Goal: Task Accomplishment & Management: Complete application form

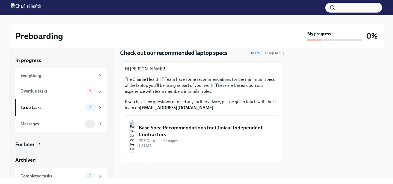
scroll to position [20, 0]
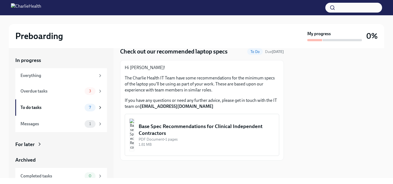
click at [182, 125] on div "Base Spec Recommendations for Clinical Independent Contractors" at bounding box center [207, 130] width 136 height 14
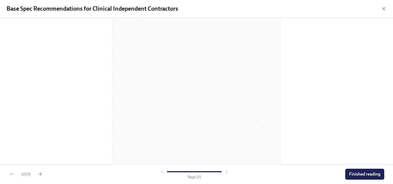
scroll to position [79, 0]
click at [353, 177] on button "Finished reading" at bounding box center [364, 174] width 39 height 11
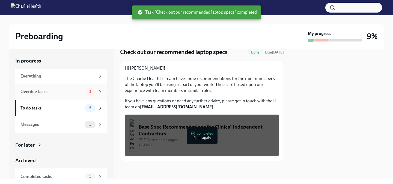
click at [91, 94] on div "3" at bounding box center [90, 92] width 11 height 8
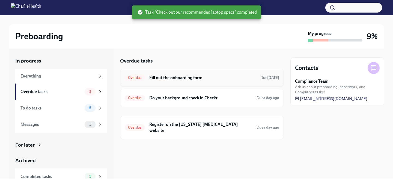
click at [167, 78] on h6 "Fill out the onboarding form" at bounding box center [202, 78] width 107 height 6
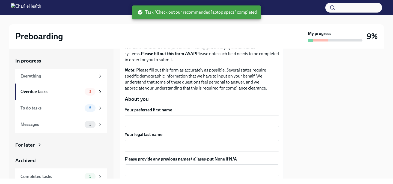
scroll to position [43, 0]
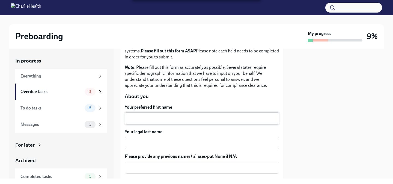
click at [154, 119] on textarea "Your preferred first name" at bounding box center [202, 118] width 148 height 7
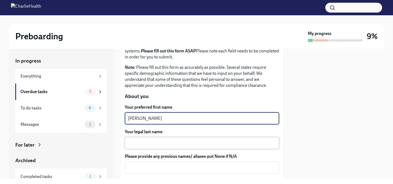
type textarea "[PERSON_NAME]"
click at [163, 142] on textarea "Your legal last name" at bounding box center [202, 143] width 148 height 7
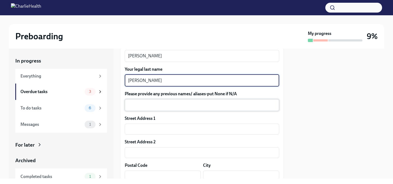
scroll to position [116, 0]
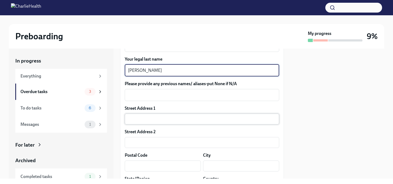
type textarea "[PERSON_NAME]"
click at [145, 116] on input "text" at bounding box center [202, 119] width 154 height 11
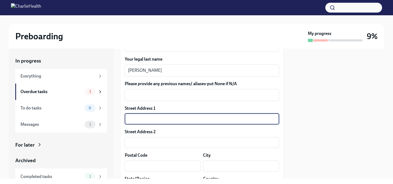
type input "[STREET_ADDRESS][PERSON_NAME][PERSON_NAME]"
type input "20136"
type input "[PERSON_NAME]"
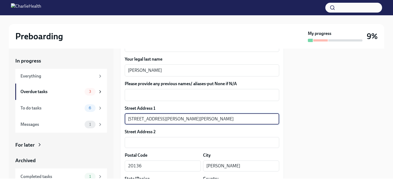
type input "[US_STATE]"
type input "US"
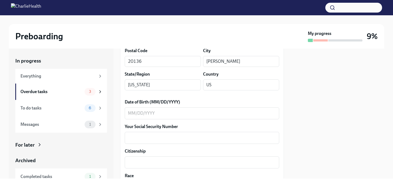
scroll to position [225, 0]
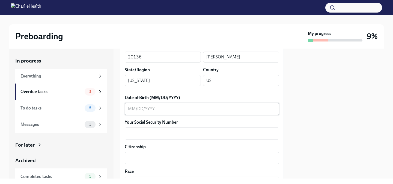
click at [131, 107] on textarea "Date of Birth (MM/DD/YYYY)" at bounding box center [202, 109] width 148 height 7
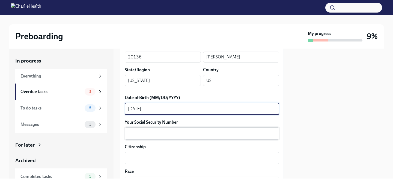
type textarea "[DATE]"
click at [134, 130] on div "x ​" at bounding box center [202, 133] width 154 height 12
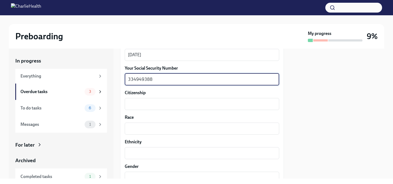
scroll to position [284, 0]
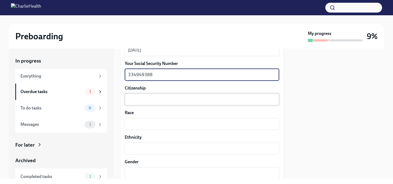
type textarea "334949388"
click at [141, 97] on textarea "Citizenship" at bounding box center [202, 99] width 148 height 7
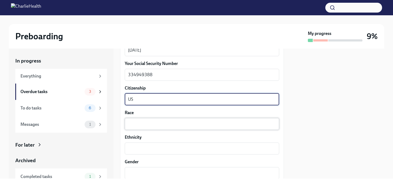
type textarea "US"
click at [148, 128] on div "x ​" at bounding box center [202, 124] width 154 height 12
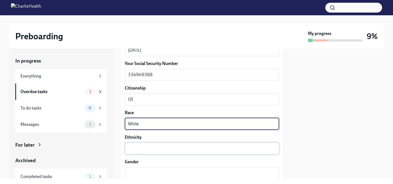
type textarea "White"
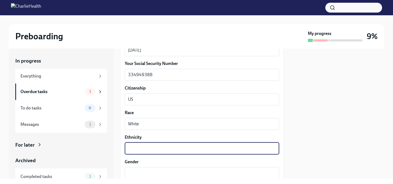
click at [151, 150] on textarea "Ethnicity" at bounding box center [202, 148] width 148 height 7
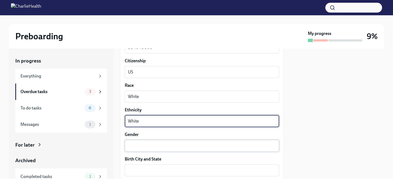
type textarea "White"
click at [142, 147] on textarea "Gender" at bounding box center [202, 145] width 148 height 7
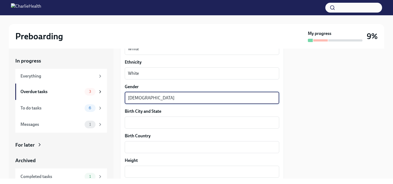
scroll to position [360, 0]
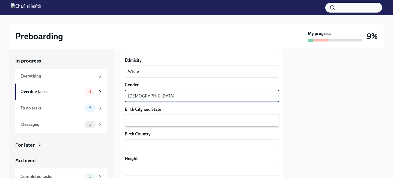
type textarea "[DEMOGRAPHIC_DATA]"
click at [135, 122] on textarea "Birth City and State" at bounding box center [202, 120] width 148 height 7
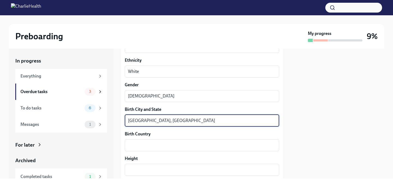
scroll to position [375, 0]
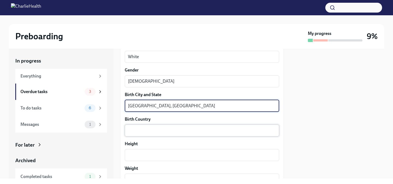
type textarea "[GEOGRAPHIC_DATA], [GEOGRAPHIC_DATA]"
click at [137, 133] on textarea "Birth Country" at bounding box center [202, 130] width 148 height 7
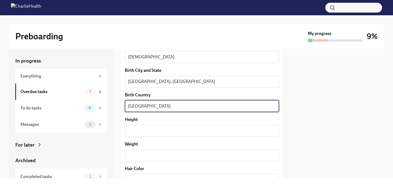
scroll to position [407, 0]
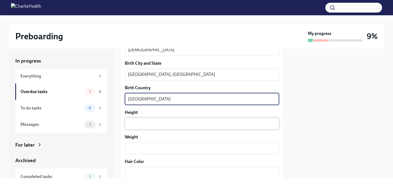
type textarea "[GEOGRAPHIC_DATA]"
click at [141, 127] on div "x ​" at bounding box center [202, 124] width 154 height 12
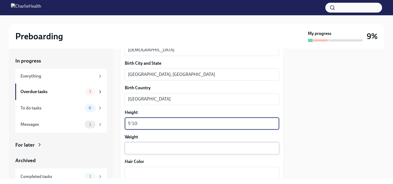
type textarea "5'10"
click at [144, 149] on textarea "Weight" at bounding box center [202, 148] width 148 height 7
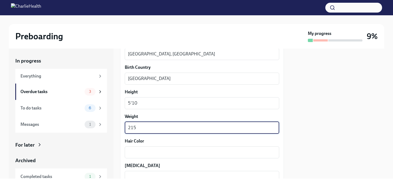
scroll to position [432, 0]
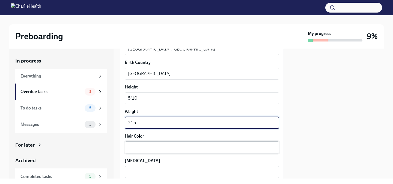
type textarea "215"
click at [139, 149] on textarea "Hair Color" at bounding box center [202, 147] width 148 height 7
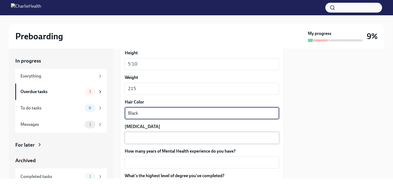
scroll to position [471, 0]
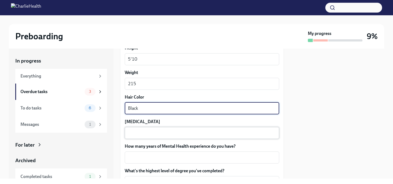
type textarea "Black"
click at [144, 133] on textarea "[MEDICAL_DATA]" at bounding box center [202, 133] width 148 height 7
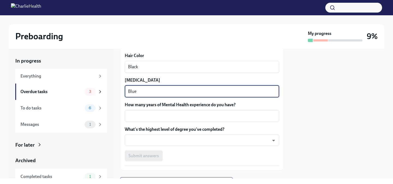
scroll to position [514, 0]
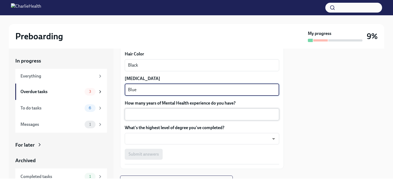
type textarea "Blue"
click at [142, 114] on textarea "How many years of Mental Health experience do you have?" at bounding box center [202, 114] width 148 height 7
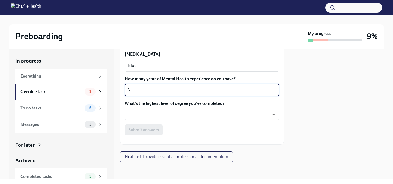
scroll to position [539, 0]
type textarea "7"
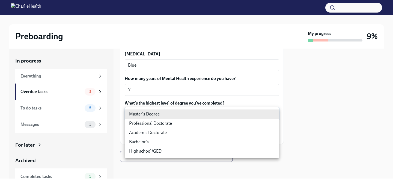
click at [144, 114] on body "Preboarding My progress 9% In progress Everything Overdue tasks 3 To do tasks 6…" at bounding box center [196, 92] width 393 height 184
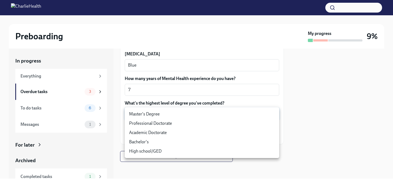
click at [138, 116] on li "Master's Degree" at bounding box center [202, 113] width 154 height 9
type input "2vBr-ghkD"
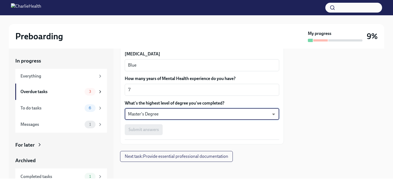
click at [184, 133] on div "Submit answers" at bounding box center [202, 129] width 154 height 11
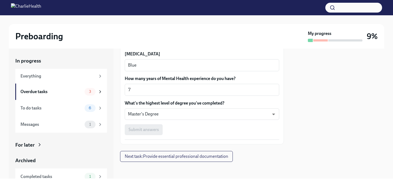
scroll to position [525, 0]
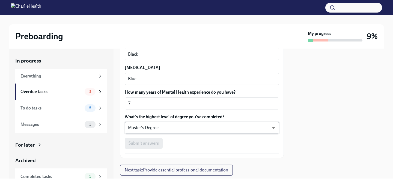
click at [175, 129] on body "Preboarding My progress 9% In progress Everything Overdue tasks 3 To do tasks 6…" at bounding box center [196, 92] width 393 height 184
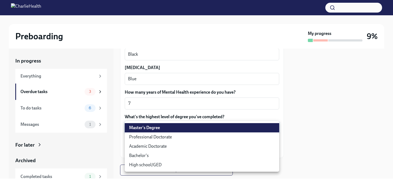
click at [173, 131] on li "Master's Degree" at bounding box center [202, 127] width 154 height 9
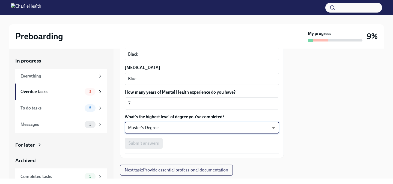
click at [180, 145] on div "Submit answers" at bounding box center [202, 143] width 154 height 11
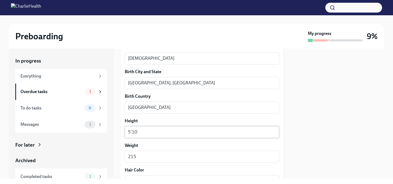
scroll to position [399, 0]
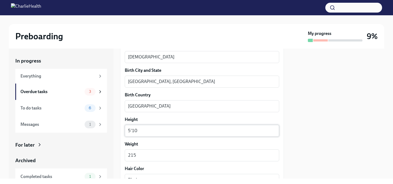
click at [159, 133] on textarea "5'10" at bounding box center [202, 130] width 148 height 7
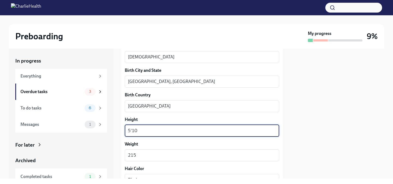
click at [132, 131] on textarea "5'10" at bounding box center [202, 130] width 148 height 7
click at [0, 0] on lt-span "’" at bounding box center [0, 0] width 0 height 0
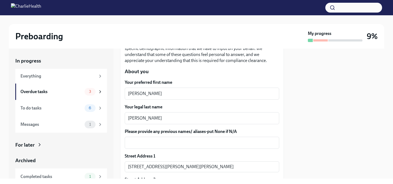
scroll to position [71, 0]
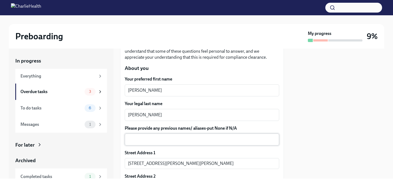
type textarea "5’10"
click at [174, 139] on textarea "Please provide any previous names/ aliases-put None if N/A" at bounding box center [202, 139] width 148 height 7
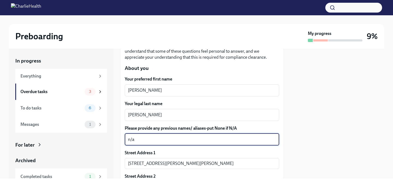
type textarea "n/a"
click at [179, 125] on label "Please provide any previous names/ aliases-put None if N/A" at bounding box center [202, 128] width 154 height 6
click at [179, 136] on textarea "n/a" at bounding box center [202, 139] width 148 height 7
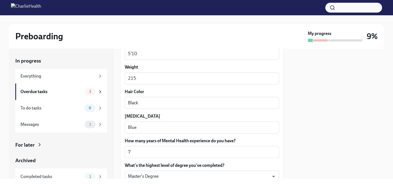
scroll to position [539, 0]
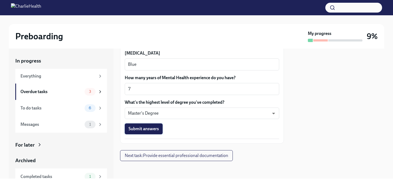
click at [151, 131] on span "Submit answers" at bounding box center [144, 128] width 30 height 5
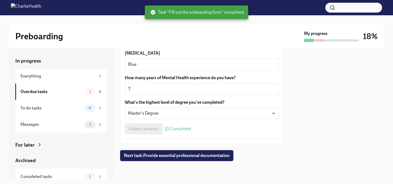
click at [149, 158] on button "Next task : Provide essential professional documentation" at bounding box center [176, 155] width 113 height 11
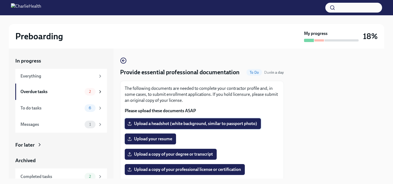
click at [182, 123] on span "Upload a headshot (white background, similar to passport photo)" at bounding box center [193, 123] width 129 height 5
click at [0, 0] on input "Upload a headshot (white background, similar to passport photo)" at bounding box center [0, 0] width 0 height 0
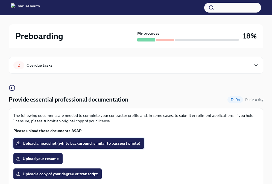
click at [72, 143] on span "Upload a headshot (white background, similar to passport photo)" at bounding box center [78, 143] width 123 height 5
click at [0, 0] on input "Upload a headshot (white background, similar to passport photo)" at bounding box center [0, 0] width 0 height 0
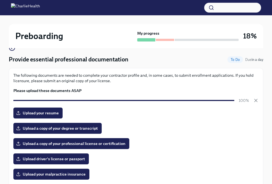
scroll to position [41, 0]
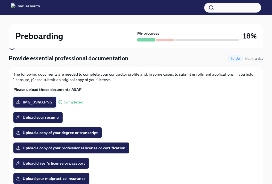
click at [29, 101] on span "IMG_0940.PNG" at bounding box center [34, 101] width 35 height 5
click at [0, 0] on input "IMG_0940.PNG" at bounding box center [0, 0] width 0 height 0
click at [34, 101] on span "IMG_0940.PNG" at bounding box center [34, 101] width 35 height 5
click at [0, 0] on input "IMG_0940.PNG" at bounding box center [0, 0] width 0 height 0
click at [46, 118] on span "Upload your resume" at bounding box center [37, 117] width 41 height 5
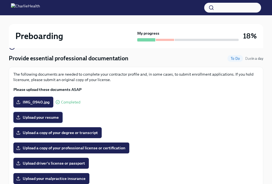
click at [0, 0] on input "Upload your resume" at bounding box center [0, 0] width 0 height 0
click at [42, 114] on label "Upload your resume" at bounding box center [37, 117] width 49 height 11
click at [0, 0] on input "Upload your resume" at bounding box center [0, 0] width 0 height 0
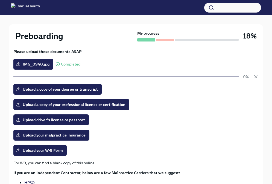
scroll to position [80, 0]
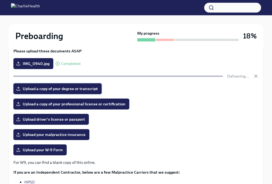
click at [49, 90] on span "Upload a copy of your degree or transcript" at bounding box center [57, 88] width 80 height 5
click at [0, 0] on input "Upload a copy of your degree or transcript" at bounding box center [0, 0] width 0 height 0
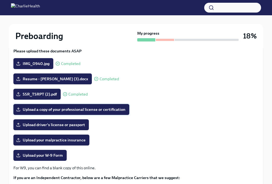
click at [115, 108] on span "Upload a copy of your professional license or certification" at bounding box center [71, 109] width 108 height 5
click at [0, 0] on input "Upload a copy of your professional license or certification" at bounding box center [0, 0] width 0 height 0
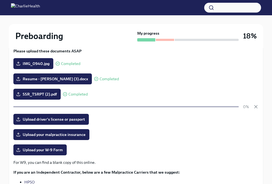
scroll to position [102, 0]
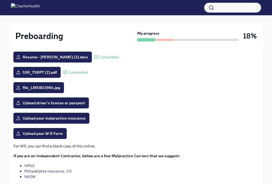
click at [41, 102] on span "Upload driver's license or passport" at bounding box center [51, 102] width 68 height 5
click at [0, 0] on input "Upload driver's license or passport" at bounding box center [0, 0] width 0 height 0
click at [56, 103] on span "Upload driver's license or passport" at bounding box center [51, 102] width 68 height 5
click at [0, 0] on input "Upload driver's license or passport" at bounding box center [0, 0] width 0 height 0
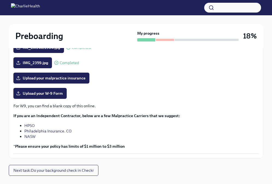
scroll to position [153, 0]
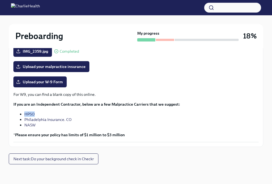
drag, startPoint x: 34, startPoint y: 113, endPoint x: 24, endPoint y: 114, distance: 9.9
click at [24, 114] on li "HPSO" at bounding box center [141, 113] width 234 height 5
copy link "HPSO"
click at [35, 125] on li "NASW" at bounding box center [141, 124] width 234 height 5
drag, startPoint x: 36, startPoint y: 125, endPoint x: 25, endPoint y: 126, distance: 11.2
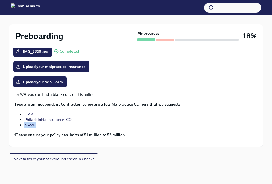
click at [25, 126] on li "NASW" at bounding box center [141, 124] width 234 height 5
copy link "NASW"
click at [66, 124] on li "NASW" at bounding box center [141, 124] width 234 height 5
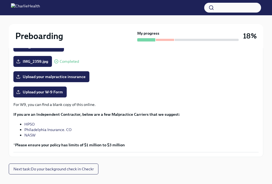
scroll to position [142, 0]
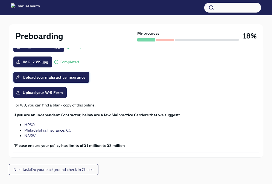
click at [52, 76] on span "Upload your malpractice insurance" at bounding box center [51, 76] width 68 height 5
click at [0, 0] on input "Upload your malpractice insurance" at bounding box center [0, 0] width 0 height 0
click at [51, 94] on span "Upload your W-9 Form" at bounding box center [40, 92] width 46 height 5
click at [0, 0] on input "Upload your W-9 Form" at bounding box center [0, 0] width 0 height 0
click at [47, 94] on span "Upload your W-9 Form" at bounding box center [40, 92] width 46 height 5
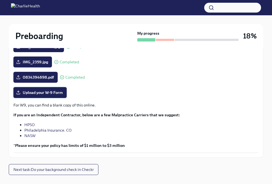
click at [0, 0] on input "Upload your W-9 Form" at bounding box center [0, 0] width 0 height 0
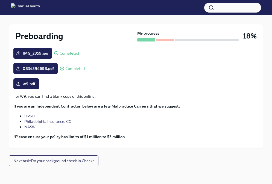
scroll to position [153, 0]
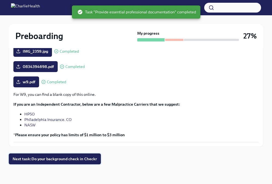
click at [73, 160] on span "Next task : Do your background check in Checkr" at bounding box center [55, 158] width 84 height 5
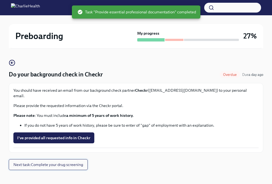
scroll to position [25, 0]
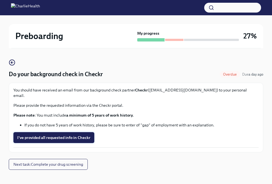
click at [65, 135] on span "I've provided all requested info in Checkr" at bounding box center [53, 137] width 73 height 5
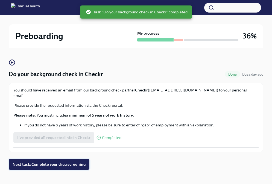
click at [62, 162] on span "Next task : Complete your drug screening" at bounding box center [49, 164] width 73 height 5
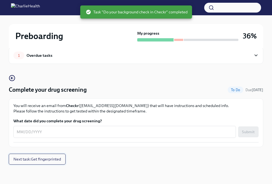
scroll to position [10, 0]
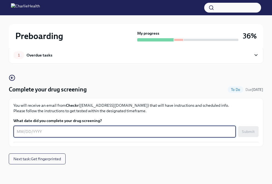
click at [49, 131] on textarea "What date did you complete your drug screening?" at bounding box center [125, 131] width 216 height 7
type textarea "[DATE]"
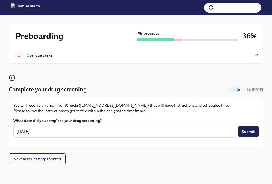
click at [246, 130] on span "Submit" at bounding box center [247, 131] width 13 height 5
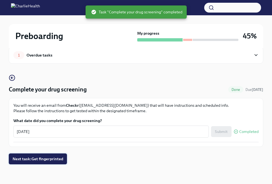
click at [45, 156] on span "Next task : Get fingerprinted" at bounding box center [38, 158] width 50 height 5
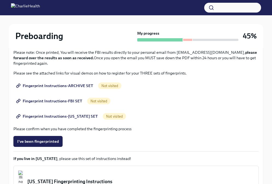
scroll to position [82, 0]
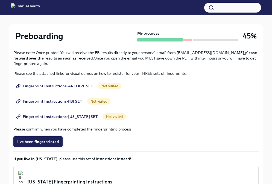
click at [46, 144] on span "I've been fingerprinted" at bounding box center [37, 141] width 41 height 5
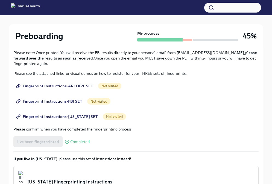
drag, startPoint x: 174, startPoint y: 53, endPoint x: 240, endPoint y: 54, distance: 66.0
click at [240, 54] on p "Please note: Once printed, You will receive the FBI results directly to your pe…" at bounding box center [135, 58] width 245 height 16
copy p "[EMAIL_ADDRESS][DOMAIN_NAME]"
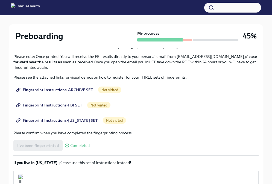
scroll to position [78, 0]
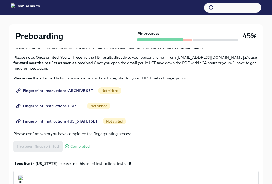
click at [68, 147] on div "Completed" at bounding box center [77, 146] width 25 height 4
click at [54, 144] on div "I've been fingerprinted Completed" at bounding box center [51, 146] width 76 height 11
click at [78, 145] on span "Completed" at bounding box center [79, 146] width 19 height 4
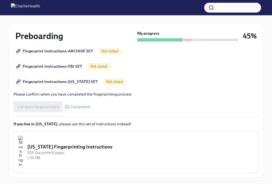
scroll to position [148, 0]
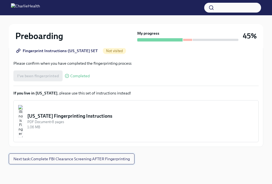
click at [96, 161] on span "Next task : Complete FBI Clearance Screening AFTER Fingerprinting" at bounding box center [71, 158] width 116 height 5
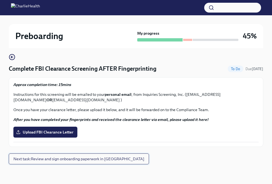
click at [90, 161] on span "Next task : Review and sign onboarding paperwork in [GEOGRAPHIC_DATA]" at bounding box center [78, 158] width 131 height 5
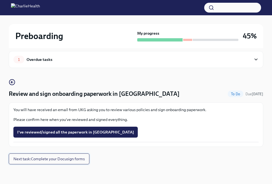
scroll to position [6, 0]
click at [77, 161] on span "Next task : Complete your Docusign forms" at bounding box center [48, 158] width 71 height 5
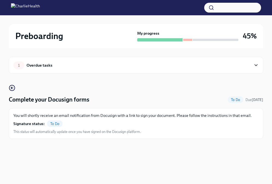
click at [73, 121] on div "You will shortly receive an email notification from Docusign with a link to sig…" at bounding box center [135, 124] width 245 height 22
click at [41, 66] on div "Overdue tasks" at bounding box center [39, 65] width 26 height 6
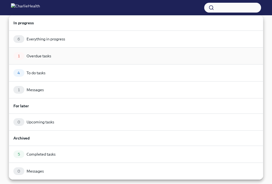
click at [43, 59] on div "1 Overdue tasks" at bounding box center [135, 56] width 245 height 8
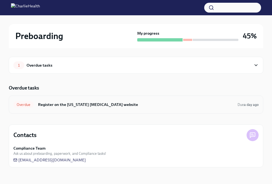
click at [73, 106] on h6 "Register on the [US_STATE] [MEDICAL_DATA] website" at bounding box center [135, 105] width 195 height 6
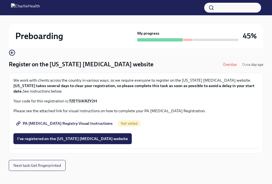
scroll to position [35, 0]
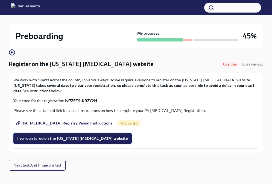
click at [67, 136] on span "I've registered on the [US_STATE] [MEDICAL_DATA] website" at bounding box center [72, 138] width 111 height 5
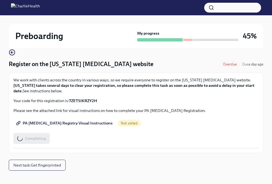
click at [69, 124] on span "PA [MEDICAL_DATA] Registry Visual Instructions" at bounding box center [64, 122] width 95 height 5
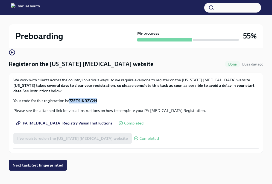
drag, startPoint x: 99, startPoint y: 101, endPoint x: 71, endPoint y: 103, distance: 28.4
click at [71, 103] on p "Your code for this registration is: 7ZETSIKRZY2H" at bounding box center [135, 100] width 245 height 5
copy strong "7ZETSIKRZY2H"
click at [94, 126] on span "PA [MEDICAL_DATA] Registry Visual Instructions" at bounding box center [64, 122] width 95 height 5
click at [99, 99] on p "Your code for this registration is: 7ZETSIKRZY2H" at bounding box center [135, 100] width 245 height 5
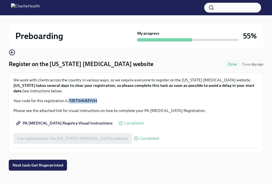
drag, startPoint x: 98, startPoint y: 100, endPoint x: 70, endPoint y: 100, distance: 27.3
click at [70, 100] on p "Your code for this registration is: 7ZETSIKRZY2H" at bounding box center [135, 100] width 245 height 5
copy strong "7ZETSIKRZY2H"
click at [55, 165] on span "Next task : Get fingerprinted" at bounding box center [38, 164] width 50 height 5
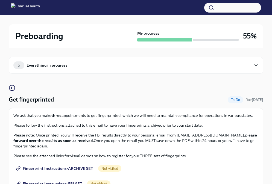
click at [36, 65] on div "Everything in progress" at bounding box center [46, 65] width 41 height 6
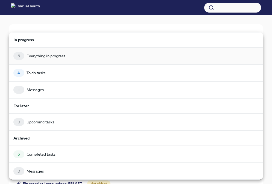
click at [43, 53] on div "Everything in progress" at bounding box center [45, 55] width 38 height 5
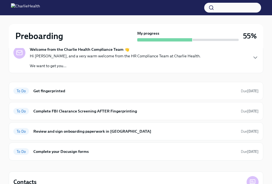
scroll to position [56, 0]
